Goal: Task Accomplishment & Management: Manage account settings

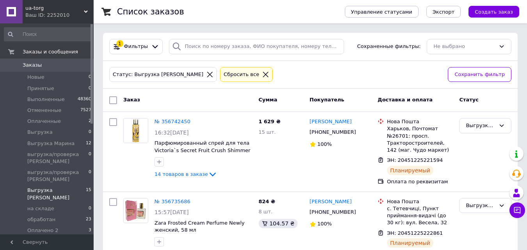
click at [112, 100] on input "checkbox" at bounding box center [113, 100] width 8 height 8
checkbox input "true"
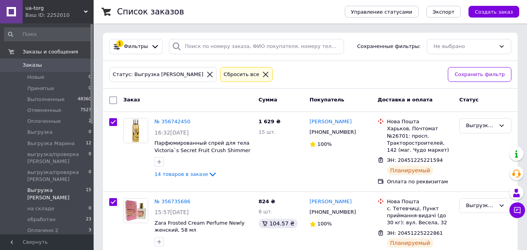
checkbox input "true"
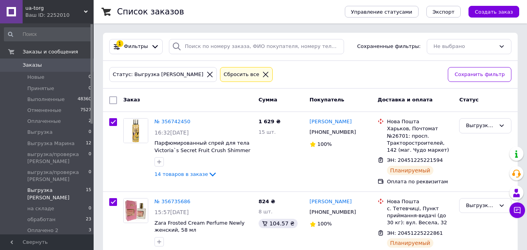
checkbox input "true"
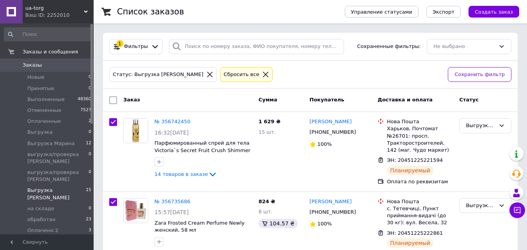
checkbox input "true"
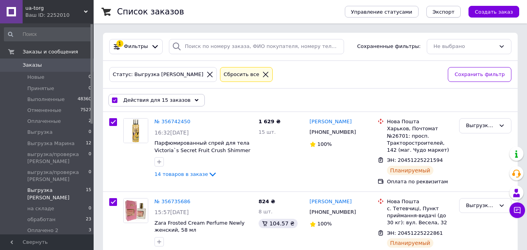
click at [454, 12] on span "Экспорт" at bounding box center [443, 12] width 22 height 6
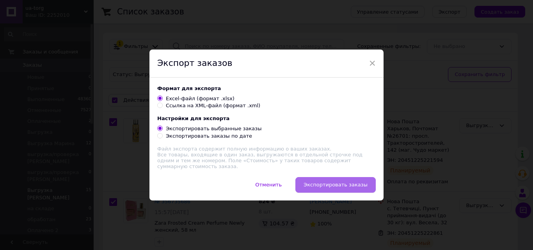
click at [323, 184] on span "Экспортировать заказы" at bounding box center [335, 185] width 64 height 6
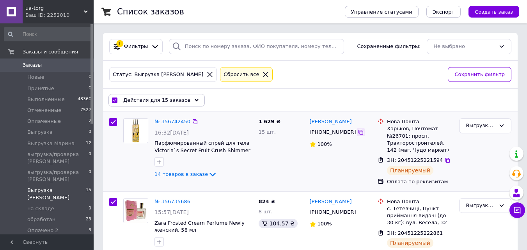
click at [358, 133] on icon at bounding box center [361, 132] width 6 height 6
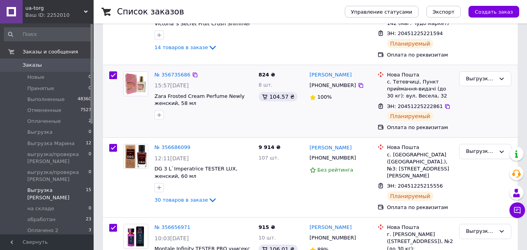
scroll to position [130, 0]
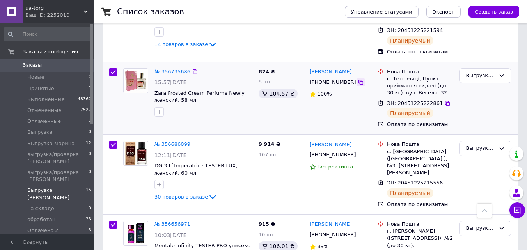
click at [358, 83] on icon at bounding box center [361, 82] width 6 height 6
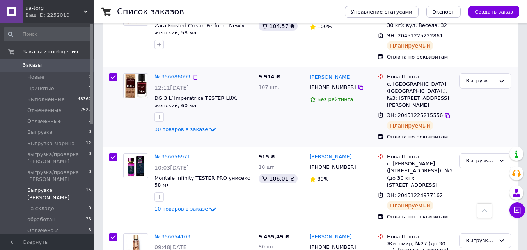
scroll to position [208, 0]
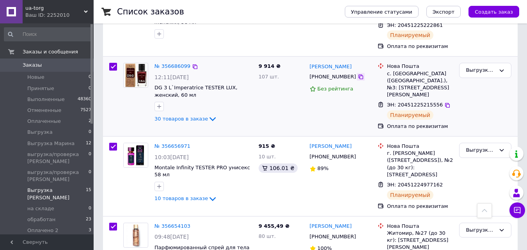
click at [357, 81] on div at bounding box center [361, 77] width 8 height 8
click at [358, 79] on icon at bounding box center [361, 77] width 6 height 6
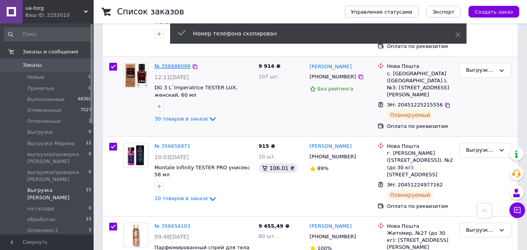
drag, startPoint x: 165, startPoint y: 70, endPoint x: 165, endPoint y: 66, distance: 4.3
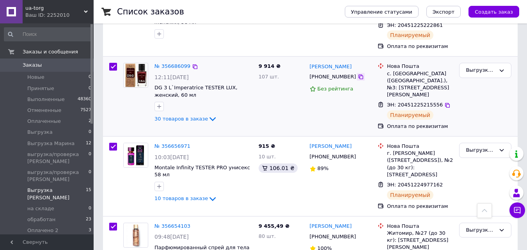
click at [358, 76] on icon at bounding box center [360, 76] width 5 height 5
click at [357, 153] on div at bounding box center [361, 157] width 8 height 8
click at [358, 154] on icon at bounding box center [360, 156] width 5 height 5
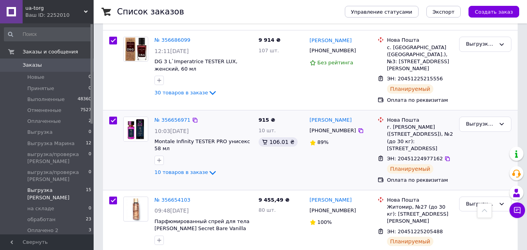
scroll to position [312, 0]
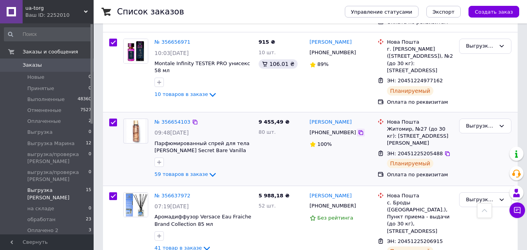
click at [358, 129] on icon at bounding box center [361, 132] width 6 height 6
click at [358, 204] on icon at bounding box center [360, 206] width 5 height 5
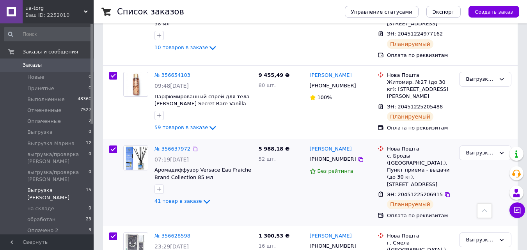
scroll to position [468, 0]
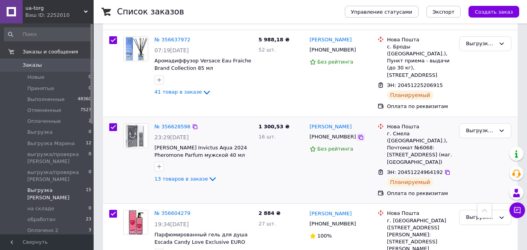
click at [358, 134] on icon at bounding box center [361, 137] width 6 height 6
drag, startPoint x: 351, startPoint y: 119, endPoint x: 343, endPoint y: 121, distance: 8.1
click at [358, 134] on icon at bounding box center [361, 137] width 6 height 6
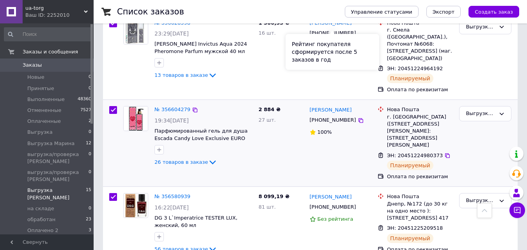
scroll to position [572, 0]
click at [358, 117] on icon at bounding box center [361, 120] width 6 height 6
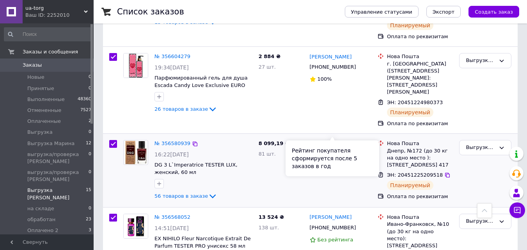
scroll to position [676, 0]
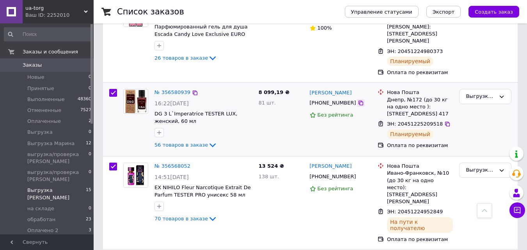
click at [358, 100] on icon at bounding box center [361, 103] width 6 height 6
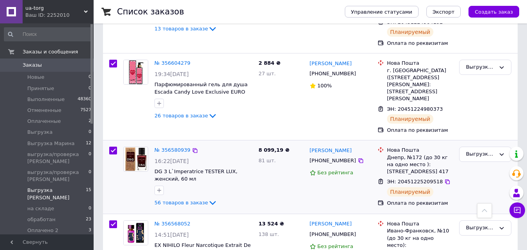
scroll to position [624, 0]
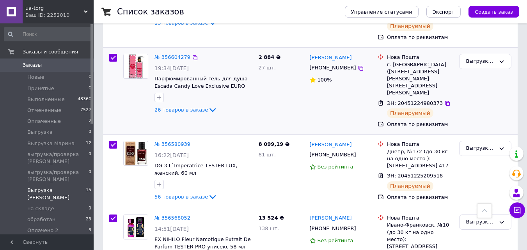
drag, startPoint x: 172, startPoint y: 191, endPoint x: 237, endPoint y: 96, distance: 115.0
click at [237, 96] on div "№ 356604279 19:34, 10.08.2025 Парфюмированный гель для душа Escada Candy Love E…" at bounding box center [187, 91] width 135 height 80
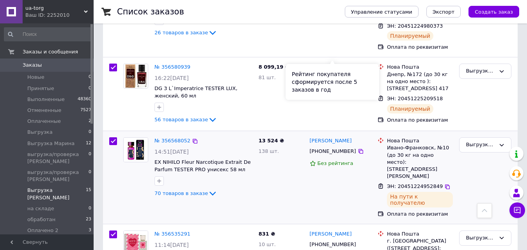
scroll to position [702, 0]
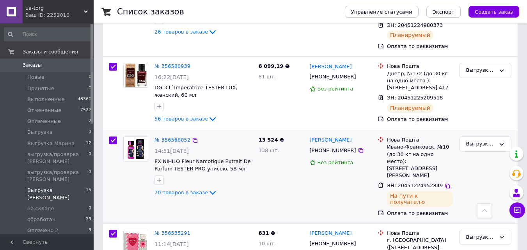
drag, startPoint x: 351, startPoint y: 127, endPoint x: 289, endPoint y: 123, distance: 62.5
click at [357, 147] on div at bounding box center [361, 151] width 8 height 8
click at [358, 147] on icon at bounding box center [361, 150] width 6 height 6
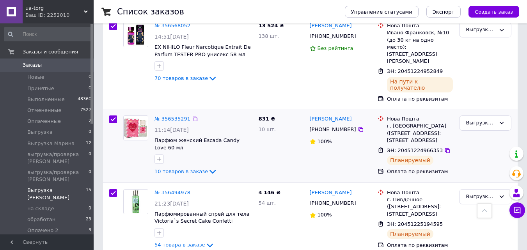
scroll to position [832, 0]
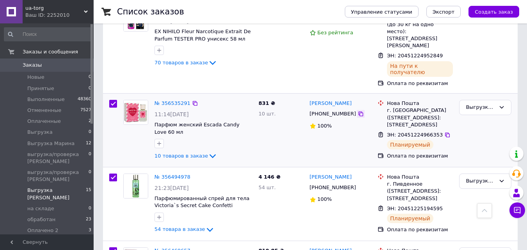
click at [358, 111] on icon at bounding box center [361, 114] width 6 height 6
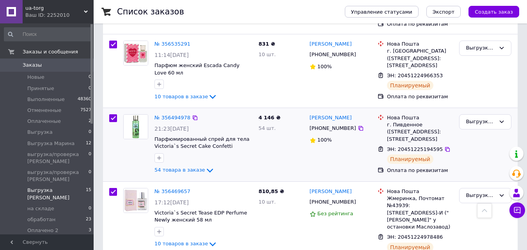
scroll to position [910, 0]
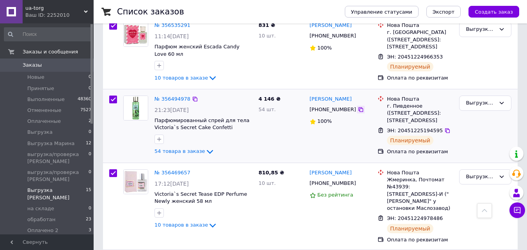
click at [358, 106] on icon at bounding box center [361, 109] width 6 height 6
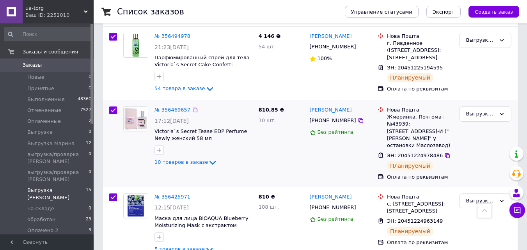
scroll to position [988, 0]
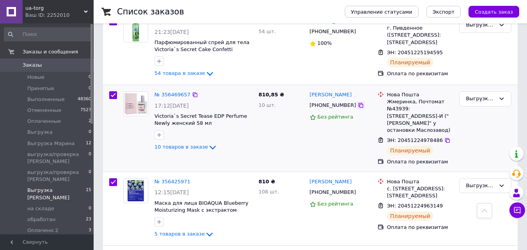
click at [358, 102] on icon at bounding box center [361, 105] width 6 height 6
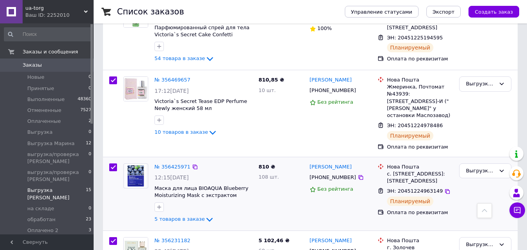
scroll to position [1014, 0]
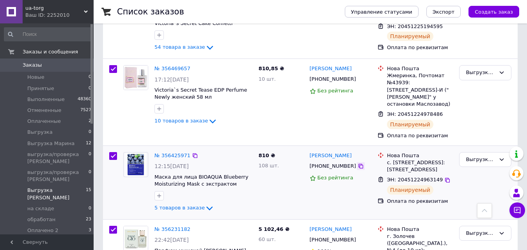
click at [358, 163] on icon at bounding box center [361, 166] width 6 height 6
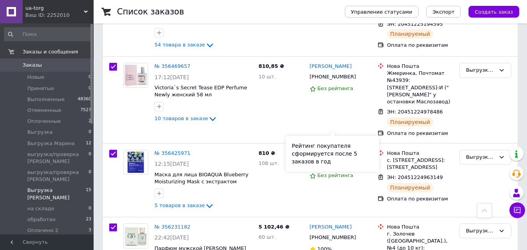
scroll to position [1018, 0]
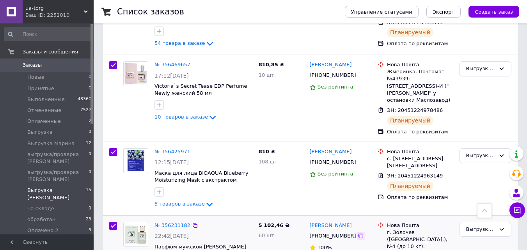
click at [358, 233] on icon at bounding box center [361, 236] width 6 height 6
click at [59, 142] on span "Выгрузка Марина" at bounding box center [50, 143] width 47 height 7
checkbox input "false"
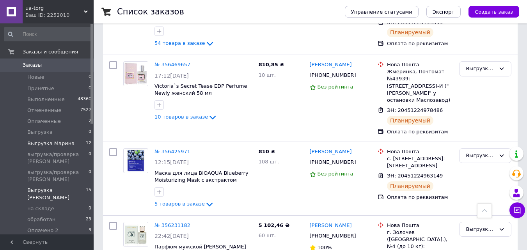
checkbox input "false"
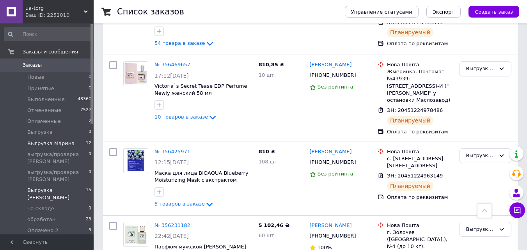
checkbox input "false"
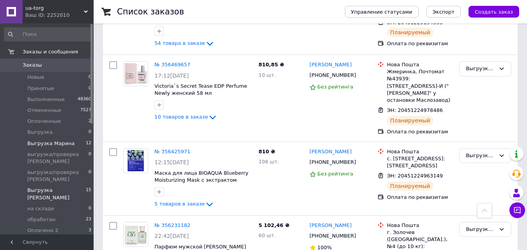
checkbox input "false"
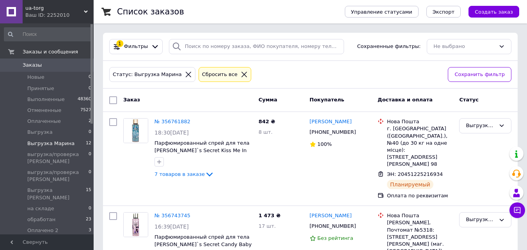
click at [113, 101] on input "checkbox" at bounding box center [113, 100] width 8 height 8
checkbox input "true"
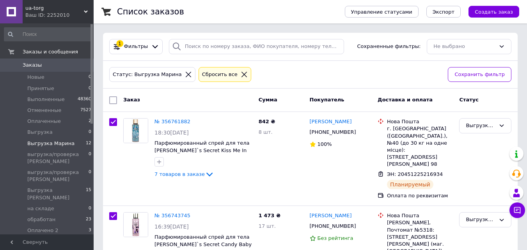
checkbox input "true"
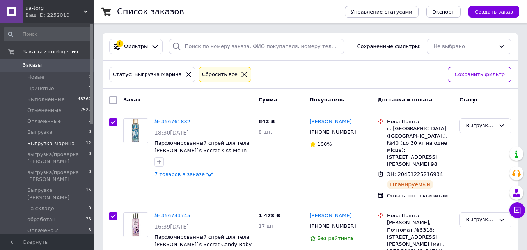
checkbox input "true"
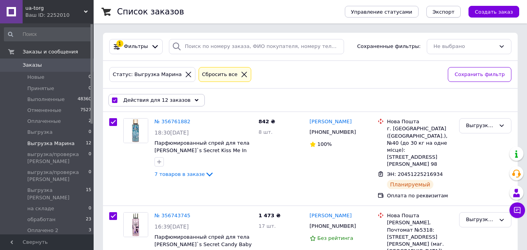
click at [454, 12] on span "Экспорт" at bounding box center [443, 12] width 22 height 6
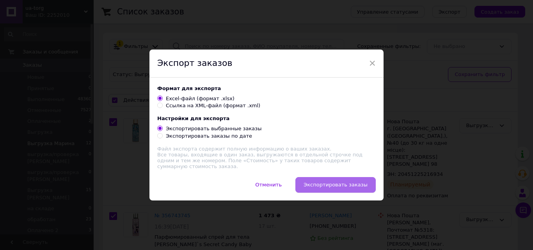
click at [338, 182] on span "Экспортировать заказы" at bounding box center [335, 185] width 64 height 6
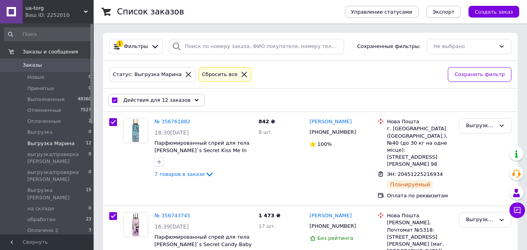
click at [451, 11] on span "Экспорт" at bounding box center [443, 12] width 22 height 6
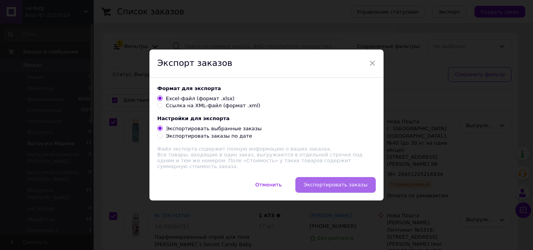
click at [330, 190] on button "Экспортировать заказы" at bounding box center [335, 185] width 80 height 16
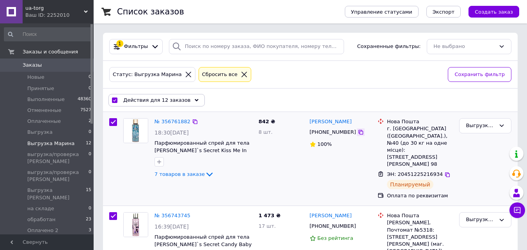
click at [358, 133] on icon at bounding box center [361, 132] width 6 height 6
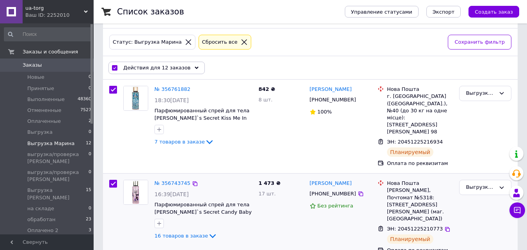
scroll to position [130, 0]
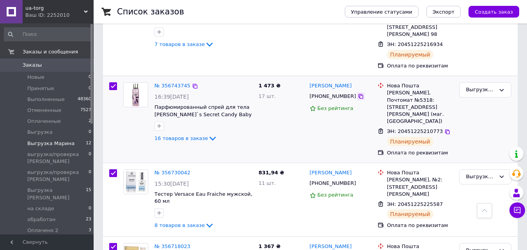
click at [358, 93] on icon at bounding box center [361, 96] width 6 height 6
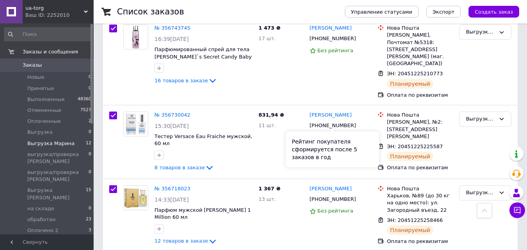
scroll to position [234, 0]
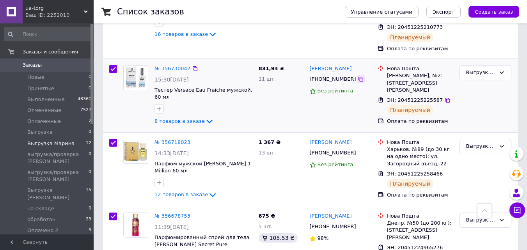
click at [358, 76] on icon at bounding box center [361, 79] width 6 height 6
click at [358, 151] on icon at bounding box center [360, 153] width 5 height 5
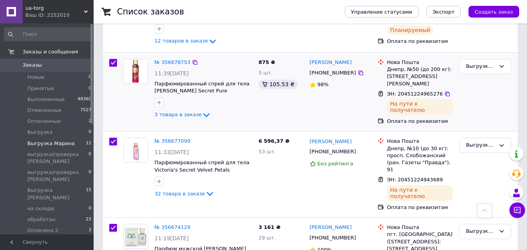
scroll to position [390, 0]
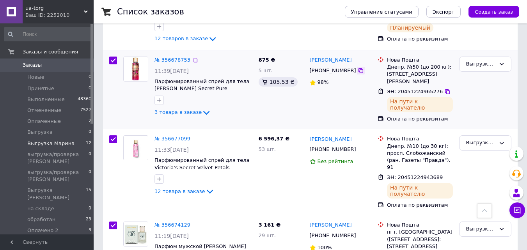
click at [358, 67] on icon at bounding box center [361, 70] width 6 height 6
click at [358, 147] on icon at bounding box center [360, 149] width 5 height 5
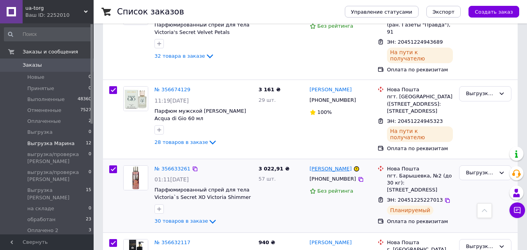
scroll to position [546, 0]
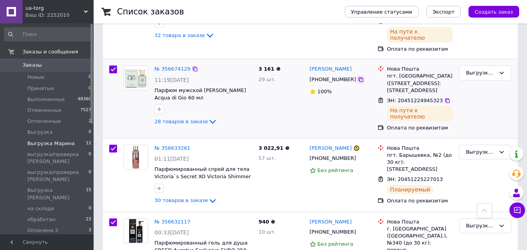
click at [358, 77] on icon at bounding box center [360, 79] width 5 height 5
click at [358, 156] on icon at bounding box center [361, 159] width 6 height 6
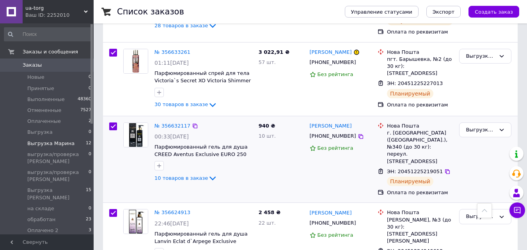
scroll to position [676, 0]
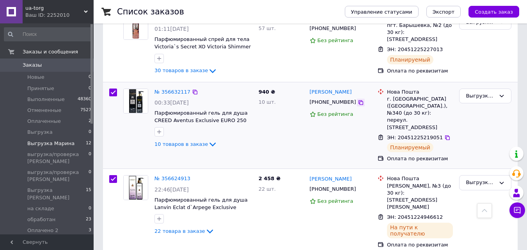
click at [358, 99] on icon at bounding box center [361, 102] width 6 height 6
click at [358, 186] on icon at bounding box center [361, 189] width 6 height 6
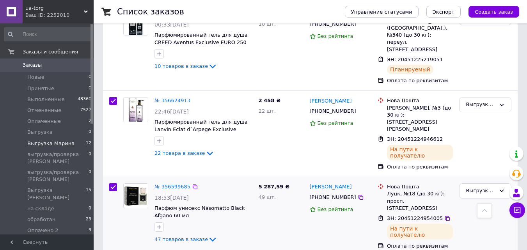
scroll to position [774, 0]
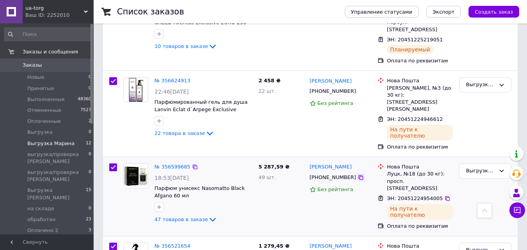
click at [358, 174] on icon at bounding box center [361, 177] width 6 height 6
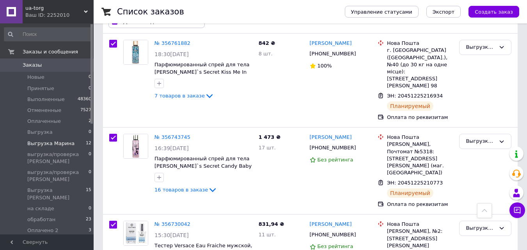
scroll to position [0, 0]
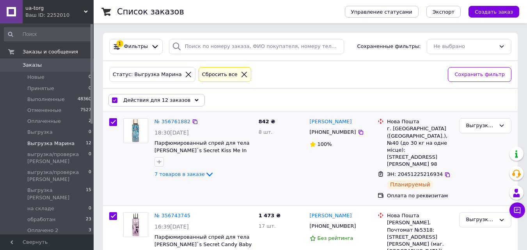
drag, startPoint x: 157, startPoint y: 101, endPoint x: 255, endPoint y: 118, distance: 99.3
click at [162, 101] on span "Действия для 12 заказов" at bounding box center [156, 100] width 67 height 7
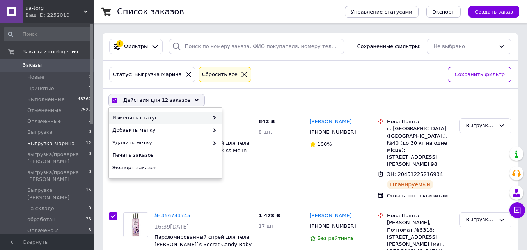
click at [209, 116] on span at bounding box center [213, 117] width 8 height 7
click at [211, 115] on span at bounding box center [213, 117] width 8 height 7
click at [213, 116] on span at bounding box center [213, 117] width 8 height 7
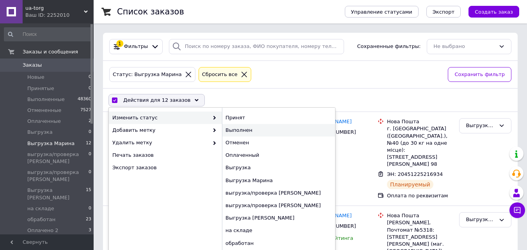
click at [224, 130] on div "Выполнен" at bounding box center [278, 130] width 113 height 12
checkbox input "false"
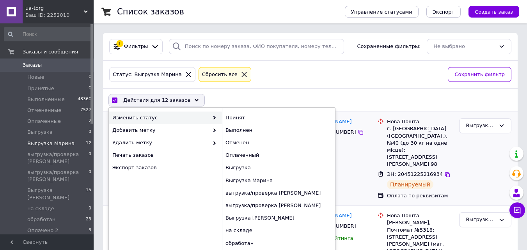
checkbox input "false"
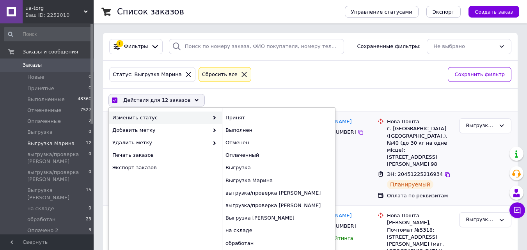
checkbox input "false"
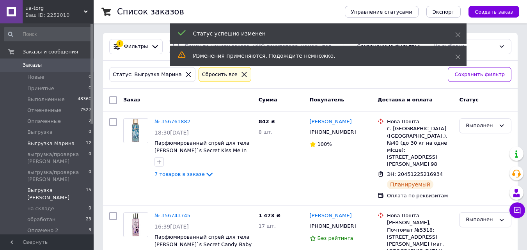
click at [61, 185] on li "Выгрузка Юля 15" at bounding box center [48, 194] width 96 height 18
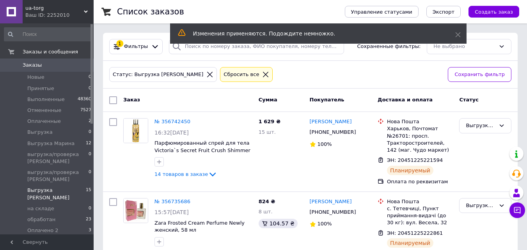
click at [116, 101] on input "checkbox" at bounding box center [113, 100] width 8 height 8
checkbox input "true"
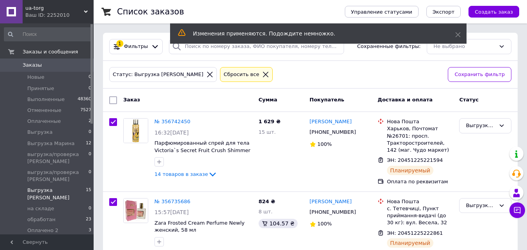
checkbox input "true"
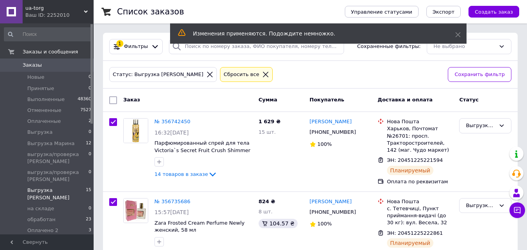
checkbox input "true"
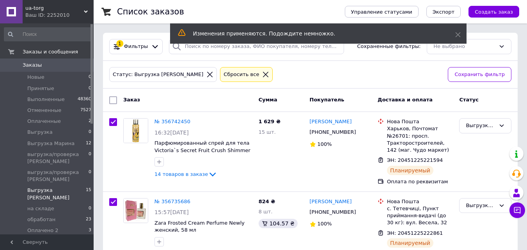
checkbox input "true"
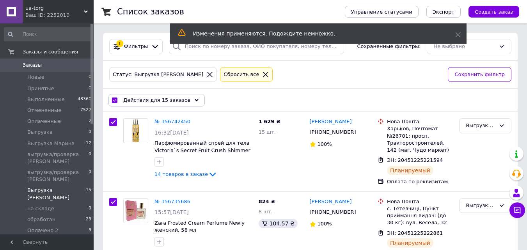
click at [176, 103] on span "Действия для 15 заказов" at bounding box center [156, 100] width 67 height 7
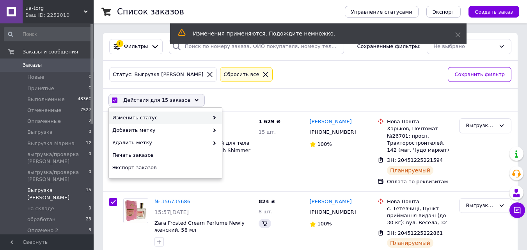
click at [209, 113] on div "Изменить статус" at bounding box center [165, 118] width 113 height 12
click at [213, 115] on span at bounding box center [213, 117] width 8 height 7
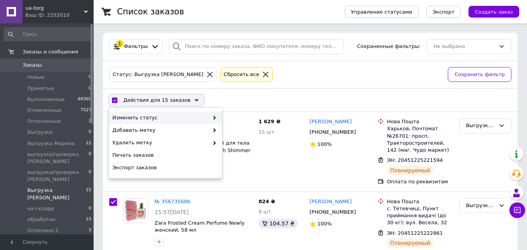
click at [213, 119] on icon at bounding box center [215, 118] width 4 height 4
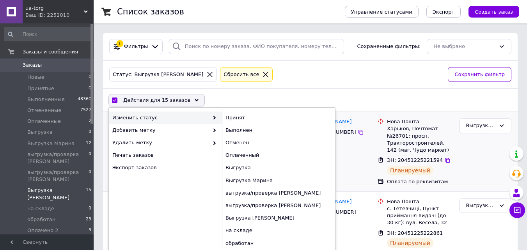
click at [240, 133] on div "Выполнен" at bounding box center [278, 130] width 113 height 12
checkbox input "false"
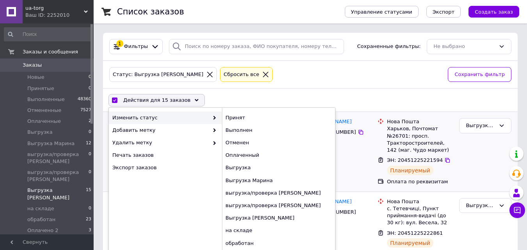
checkbox input "false"
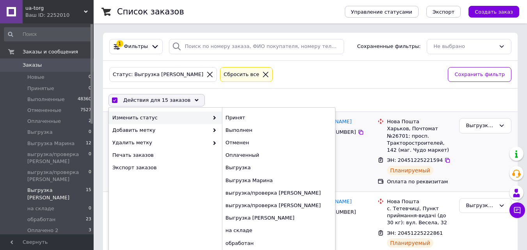
checkbox input "false"
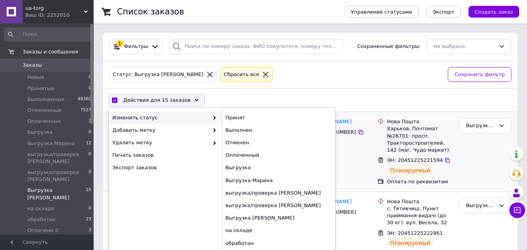
checkbox input "false"
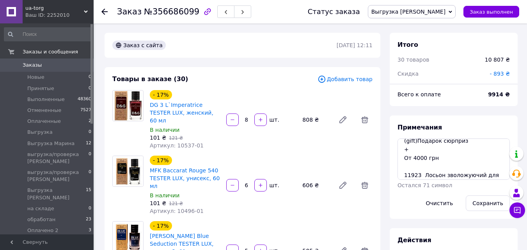
scroll to position [26, 0]
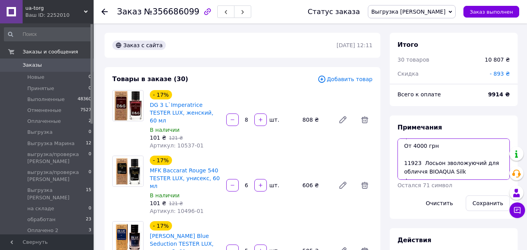
drag, startPoint x: 418, startPoint y: 164, endPoint x: 402, endPoint y: 163, distance: 16.4
click at [402, 163] on textarea "От 2000 грн (gift)Подарок сюрприз + От 4000 грн 11923 Лосьон зволожуючий для об…" at bounding box center [453, 158] width 112 height 41
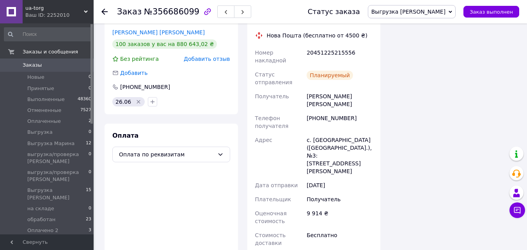
scroll to position [2149, 0]
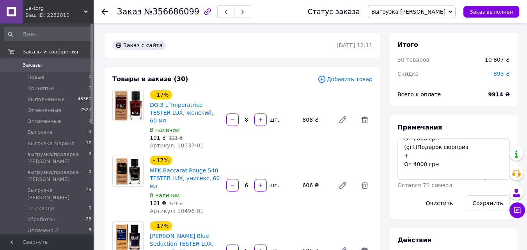
scroll to position [34, 0]
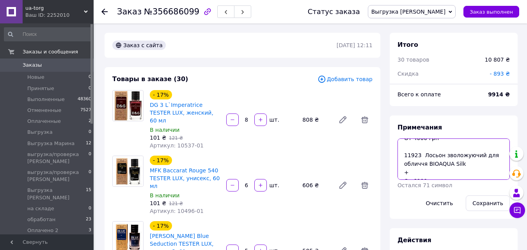
drag, startPoint x: 420, startPoint y: 157, endPoint x: 404, endPoint y: 154, distance: 16.2
click at [404, 154] on textarea "От 2000 грн (gift)Подарок сюрприз + От 4000 грн 11923 Лосьон зволожуючий для об…" at bounding box center [453, 158] width 112 height 41
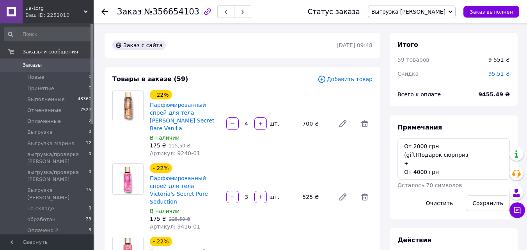
scroll to position [26, 0]
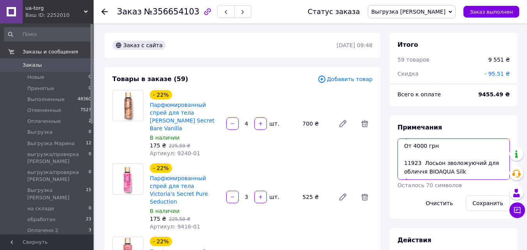
drag, startPoint x: 418, startPoint y: 171, endPoint x: 402, endPoint y: 172, distance: 16.0
click at [402, 172] on textarea "От 2000 грн (gift)Подарок сюрприз + От 4000 грн 11923 Лосьон зволожуючий для об…" at bounding box center [453, 158] width 112 height 41
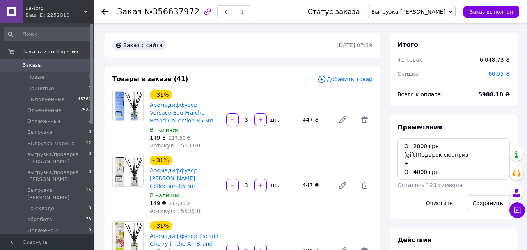
scroll to position [26, 0]
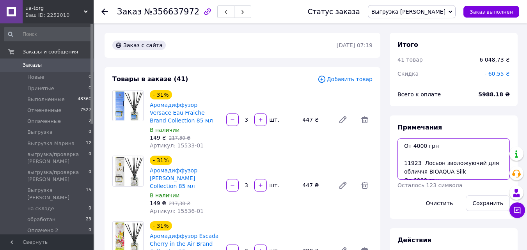
drag, startPoint x: 419, startPoint y: 159, endPoint x: 399, endPoint y: 161, distance: 20.4
click at [399, 161] on textarea "От 2000 грн (gift)Подарок сюрприз + От 4000 грн 11923 Лосьон зволожуючий для об…" at bounding box center [453, 158] width 112 height 41
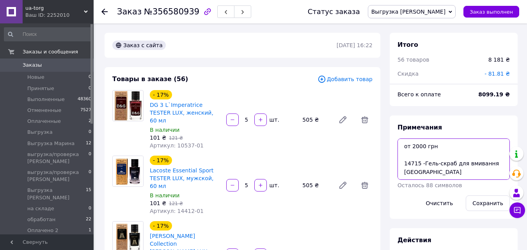
drag, startPoint x: 418, startPoint y: 166, endPoint x: 405, endPoint y: 165, distance: 13.7
click at [405, 165] on textarea "от 2000 грн 14715 -Гель-скраб для вмивання Wokali от 4000 грн 14799- Лосьйон дл…" at bounding box center [453, 158] width 112 height 41
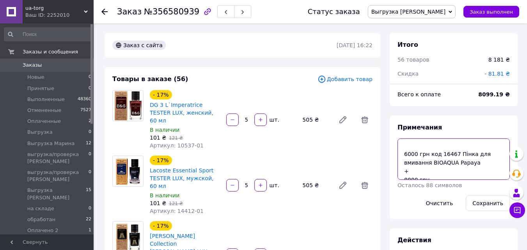
scroll to position [103, 0]
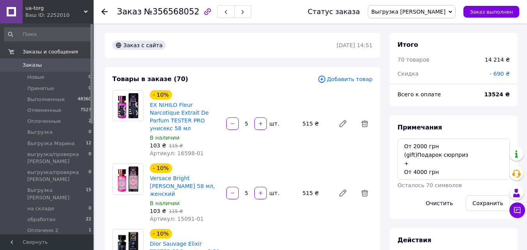
scroll to position [103, 0]
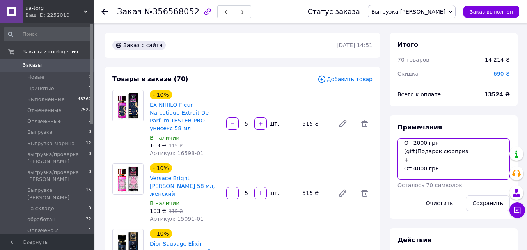
drag, startPoint x: 417, startPoint y: 147, endPoint x: 399, endPoint y: 144, distance: 18.3
click at [399, 144] on textarea "От 2000 грн (gift)Подарок сюрприз + От 4000 грн 11923 Лосьон зволожуючий для об…" at bounding box center [453, 158] width 112 height 41
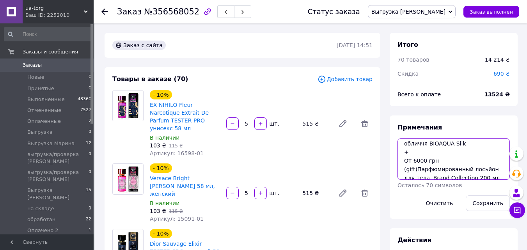
drag, startPoint x: 420, startPoint y: 154, endPoint x: 423, endPoint y: 143, distance: 12.1
click at [420, 154] on textarea "От 2000 грн (gift)Подарок сюрприз + От 4000 грн 11923 Лосьон зволожуючий для об…" at bounding box center [453, 158] width 112 height 41
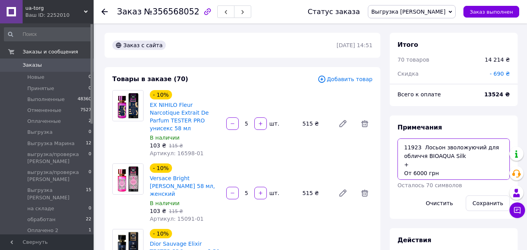
scroll to position [14, 0]
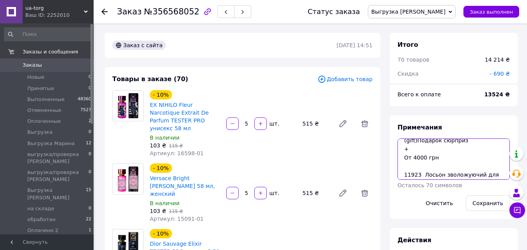
drag, startPoint x: 412, startPoint y: 143, endPoint x: 404, endPoint y: 143, distance: 8.2
click at [404, 143] on textarea "От 2000 грн (gift)Подарок сюрприз + От 4000 грн 11923 Лосьон зволожуючий для об…" at bounding box center [453, 158] width 112 height 41
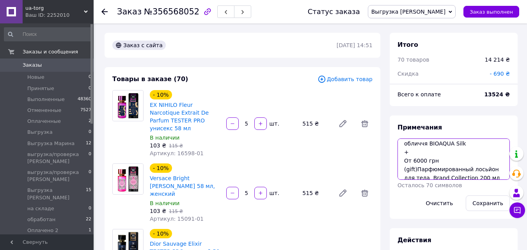
scroll to position [43, 0]
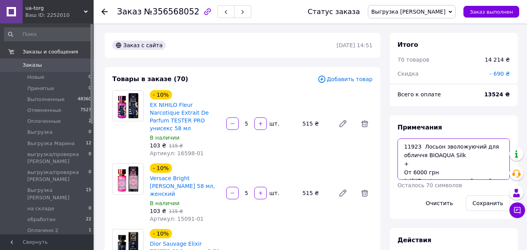
click at [432, 161] on textarea "От 2000 грн (gift)Подарок сюрприз + От 4000 грн 11923 Лосьон зволожуючий для об…" at bounding box center [453, 158] width 112 height 41
drag, startPoint x: 418, startPoint y: 155, endPoint x: 403, endPoint y: 154, distance: 15.7
click at [403, 154] on textarea "От 2000 грн (gift)Подарок сюрприз + От 4000 грн 11923 Лосьон зволожуючий для об…" at bounding box center [453, 158] width 112 height 41
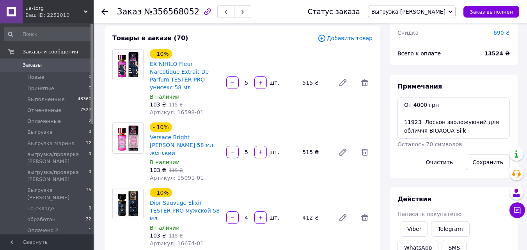
scroll to position [52, 0]
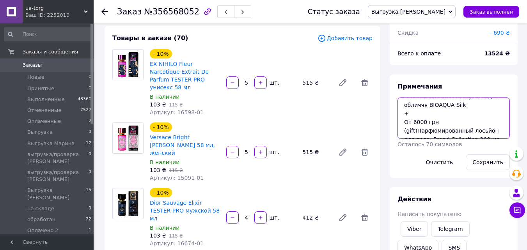
drag, startPoint x: 410, startPoint y: 106, endPoint x: 403, endPoint y: 106, distance: 7.0
click at [403, 106] on textarea "От 2000 грн (gift)Подарок сюрприз + От 4000 грн 11923 Лосьон зволожуючий для об…" at bounding box center [453, 117] width 112 height 41
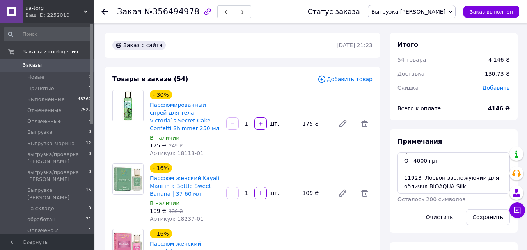
scroll to position [26, 0]
drag, startPoint x: 418, startPoint y: 177, endPoint x: 402, endPoint y: 175, distance: 16.1
click at [402, 175] on textarea "От 2000 грн (gift)Подарок сюрприз + От 4000 грн 11923 Лосьон зволожуючий для об…" at bounding box center [453, 172] width 112 height 41
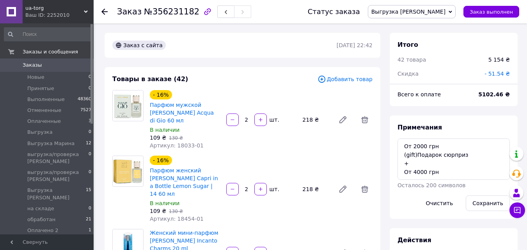
scroll to position [26, 0]
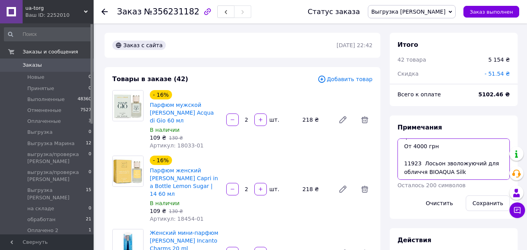
drag, startPoint x: 404, startPoint y: 165, endPoint x: 400, endPoint y: 163, distance: 4.9
click at [400, 163] on textarea "От 2000 грн (gift)Подарок сюрприз + От 4000 грн 11923 Лосьон зволожуючий для об…" at bounding box center [453, 158] width 112 height 41
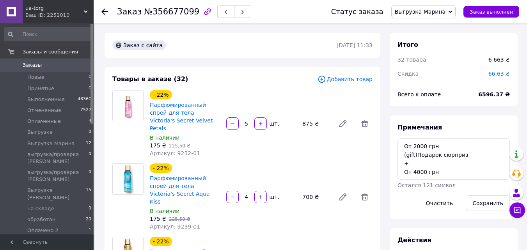
scroll to position [26, 0]
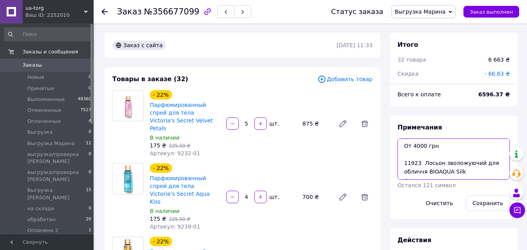
drag, startPoint x: 406, startPoint y: 161, endPoint x: 402, endPoint y: 159, distance: 4.0
click at [402, 159] on textarea "От 2000 грн (gift)Подарок сюрприз + От 4000 грн 11923 Лосьон зволожуючий для об…" at bounding box center [453, 158] width 112 height 41
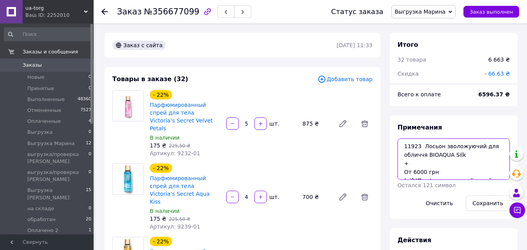
scroll to position [52, 0]
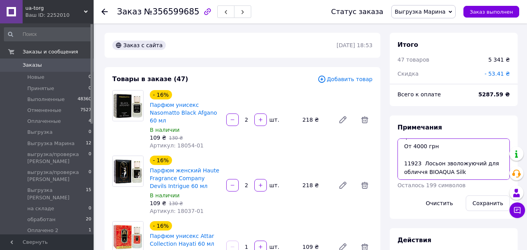
scroll to position [34, 0]
drag, startPoint x: 415, startPoint y: 170, endPoint x: 417, endPoint y: 161, distance: 9.6
click at [404, 174] on textarea "От 2000 грн (gift)Подарок сюрприз + От 4000 грн 11923 Лосьон зволожуючий для об…" at bounding box center [453, 158] width 112 height 41
click at [425, 166] on textarea "От 2000 грн (gift)Подарок сюрприз + От 4000 грн 11923 Лосьон зволожуючий для об…" at bounding box center [453, 158] width 112 height 41
drag, startPoint x: 419, startPoint y: 163, endPoint x: 404, endPoint y: 165, distance: 15.4
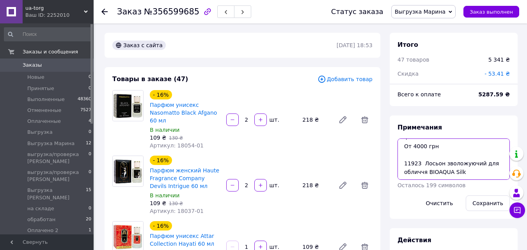
click at [404, 165] on textarea "От 2000 грн (gift)Подарок сюрприз + От 4000 грн 11923 Лосьон зволожуючий для об…" at bounding box center [453, 158] width 112 height 41
